Goal: Task Accomplishment & Management: Manage account settings

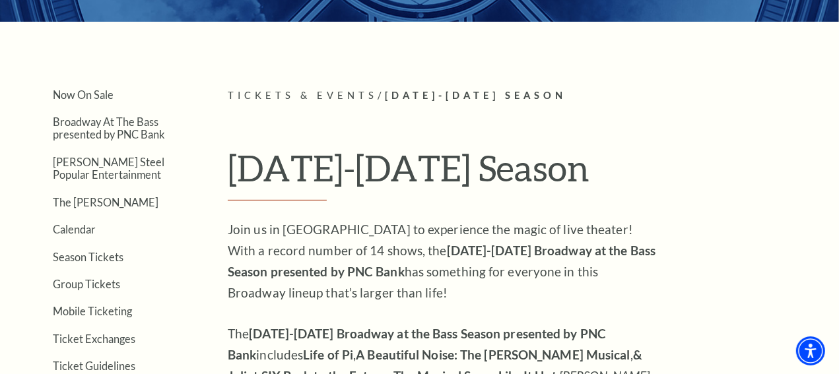
scroll to position [312, 0]
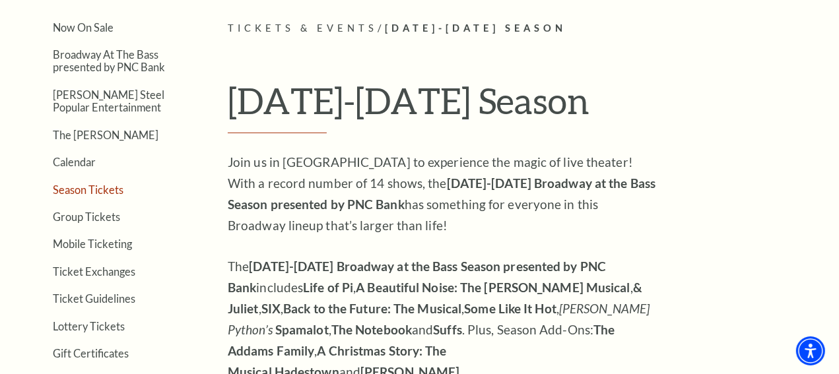
click at [110, 190] on link "Season Tickets" at bounding box center [88, 189] width 71 height 13
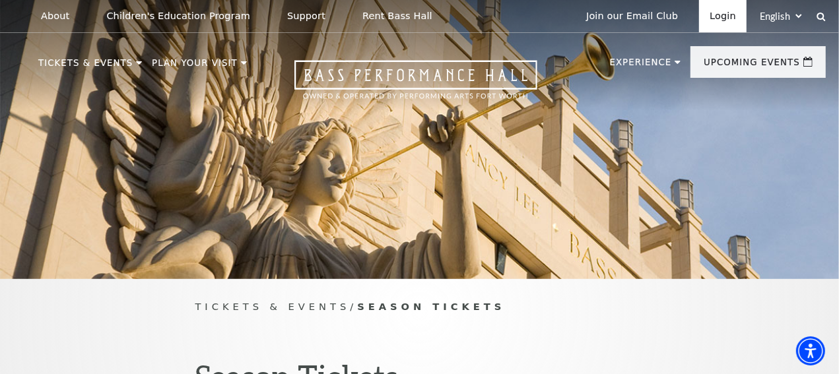
click at [717, 17] on link "Login" at bounding box center [723, 16] width 48 height 32
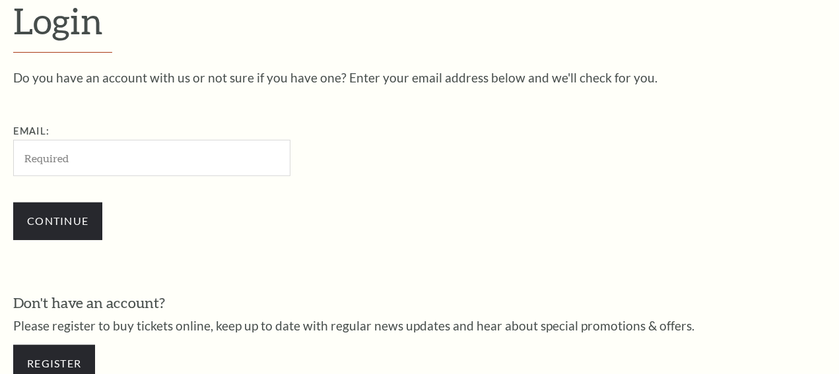
scroll to position [357, 0]
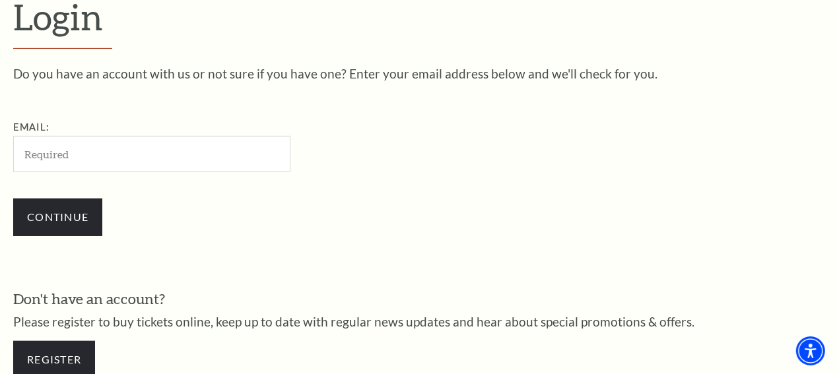
click at [110, 161] on input "Email:" at bounding box center [151, 154] width 277 height 36
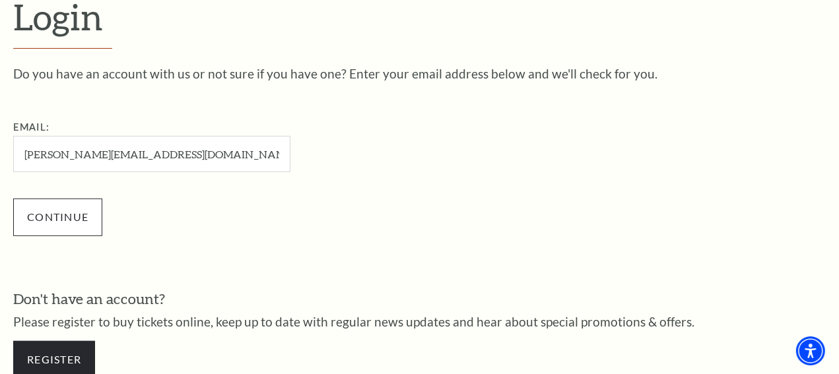
type input "[PERSON_NAME][EMAIL_ADDRESS][DOMAIN_NAME]"
click at [66, 219] on input "Continue" at bounding box center [57, 217] width 89 height 37
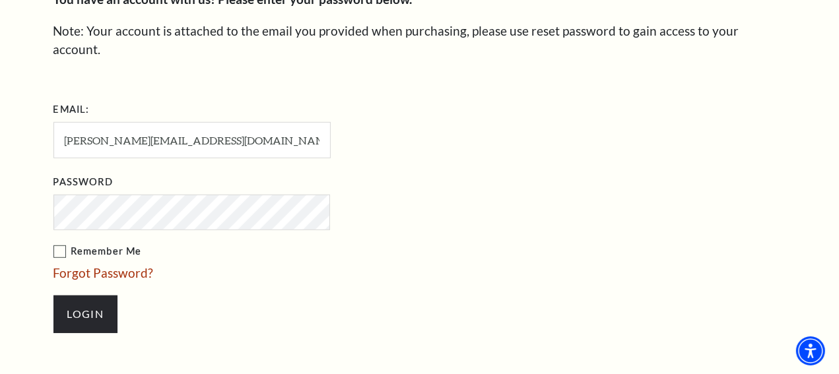
scroll to position [478, 0]
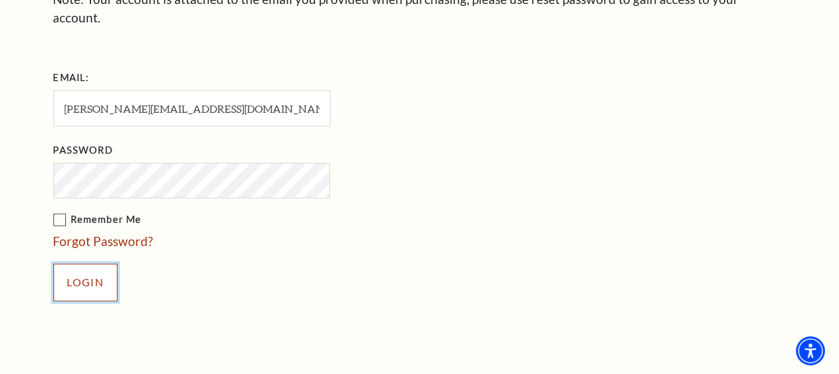
click at [71, 264] on input "Login" at bounding box center [85, 282] width 64 height 37
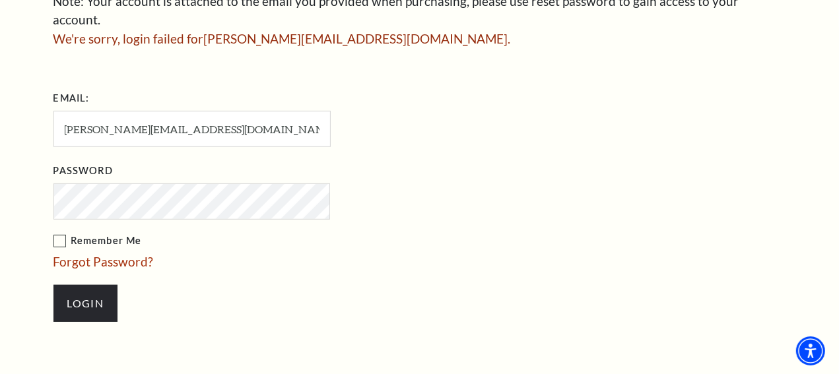
click at [361, 278] on li "Login" at bounding box center [257, 303] width 409 height 63
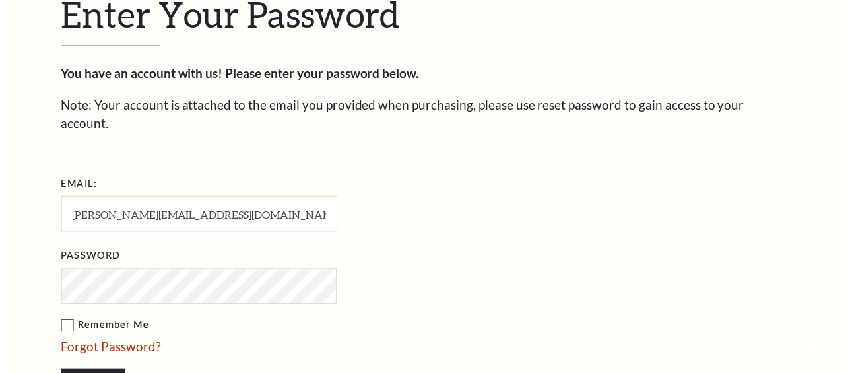
scroll to position [370, 0]
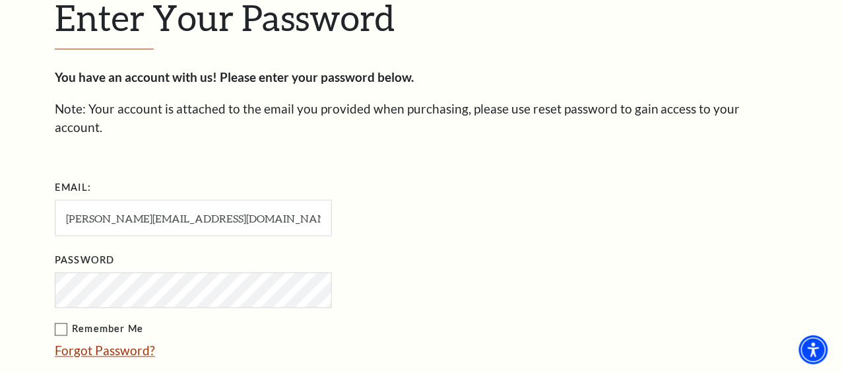
click at [107, 343] on link "Forgot Password?" at bounding box center [105, 350] width 100 height 15
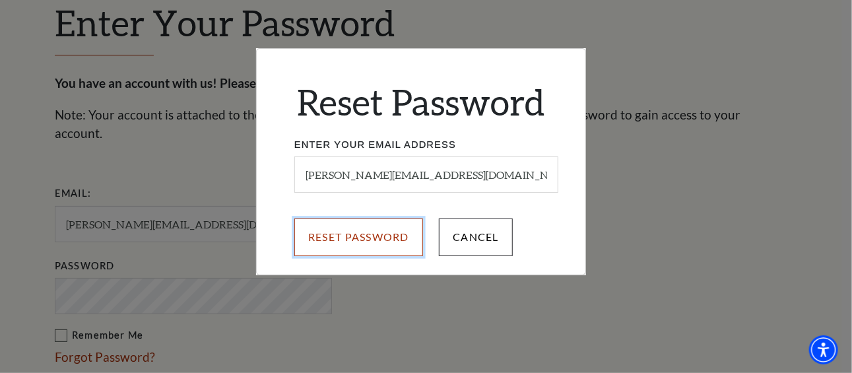
click at [351, 240] on input "Reset Password" at bounding box center [358, 236] width 129 height 37
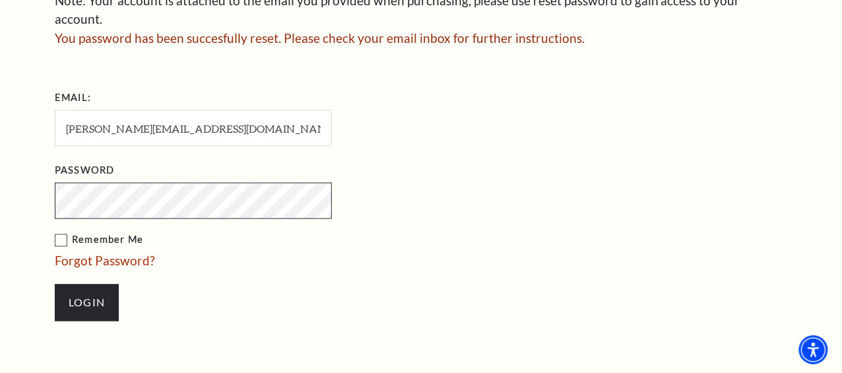
click at [0, 159] on div "Enter Your Password You have an account with us! Please enter your password bel…" at bounding box center [421, 111] width 842 height 619
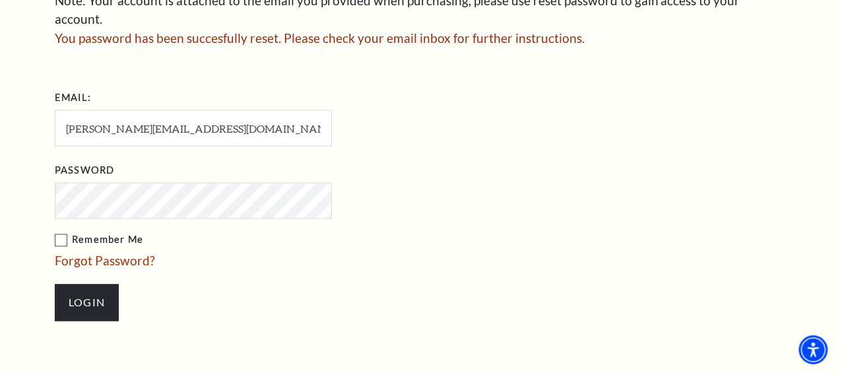
click at [66, 232] on label "Remember Me" at bounding box center [259, 240] width 409 height 16
click at [0, 0] on input "Remember Me" at bounding box center [0, 0] width 0 height 0
click at [97, 296] on input "Login" at bounding box center [87, 302] width 64 height 37
click at [0, 161] on div "Enter Your Password You have an account with us! Please enter your password bel…" at bounding box center [421, 111] width 842 height 619
click at [448, 271] on li "Login" at bounding box center [259, 302] width 409 height 63
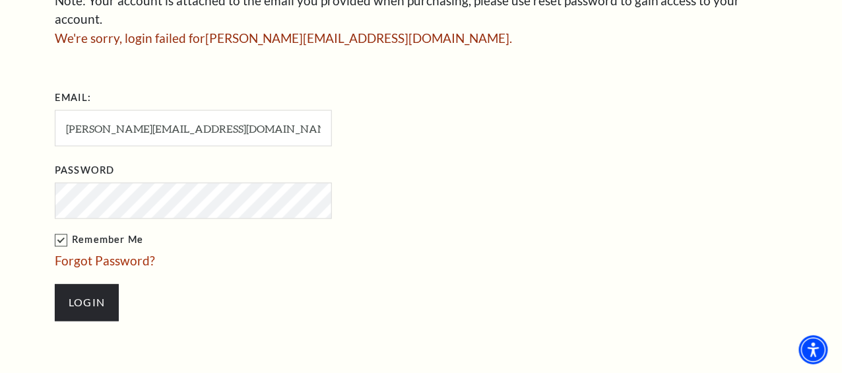
click at [56, 232] on label "Remember Me" at bounding box center [259, 240] width 409 height 16
click at [0, 0] on input "Remember Me" at bounding box center [0, 0] width 0 height 0
click at [96, 294] on input "Login" at bounding box center [87, 302] width 64 height 37
